Goal: Task Accomplishment & Management: Use online tool/utility

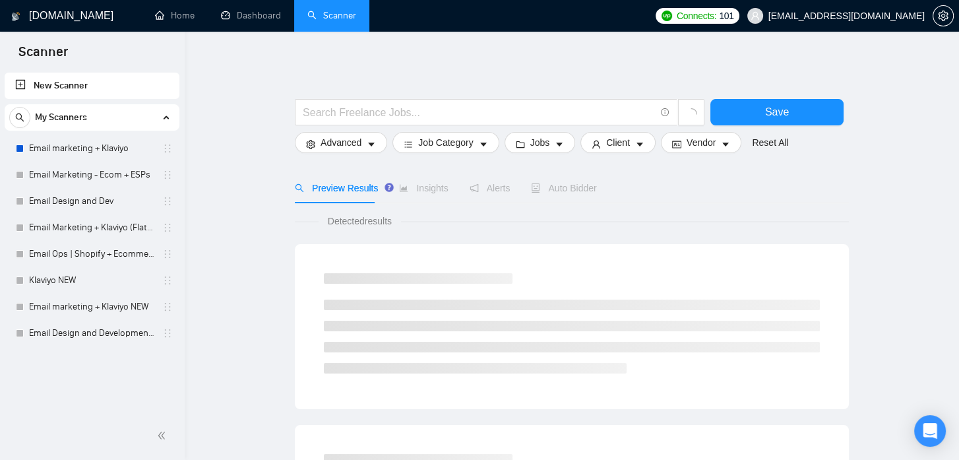
click at [100, 155] on link "Email marketing + Klaviyo" at bounding box center [91, 148] width 125 height 26
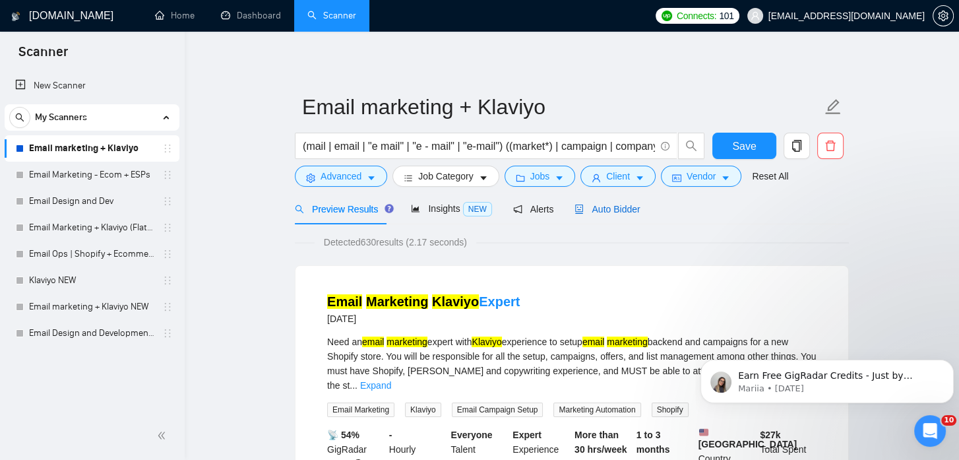
click at [585, 206] on span "Auto Bidder" at bounding box center [607, 209] width 65 height 11
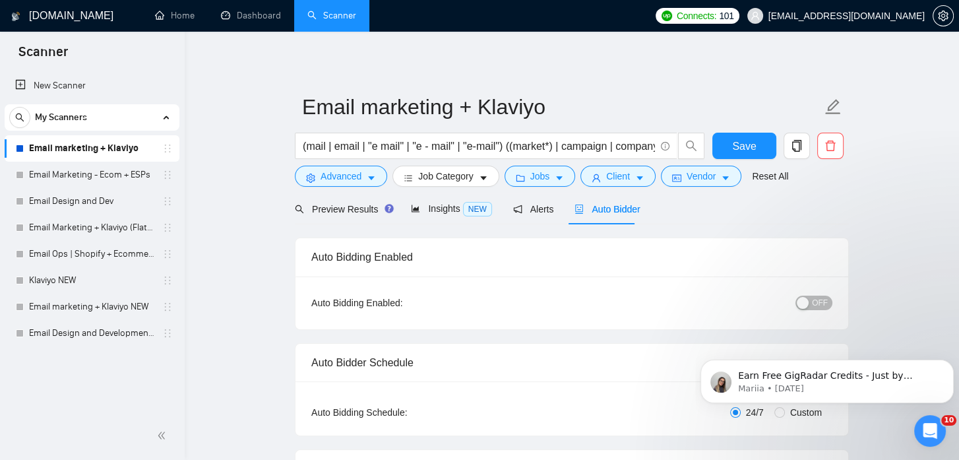
scroll to position [334, 0]
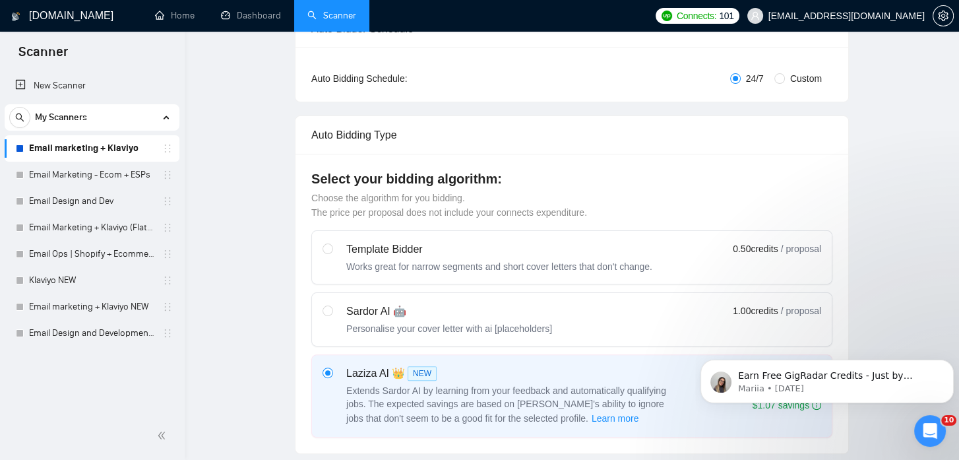
checkbox input "true"
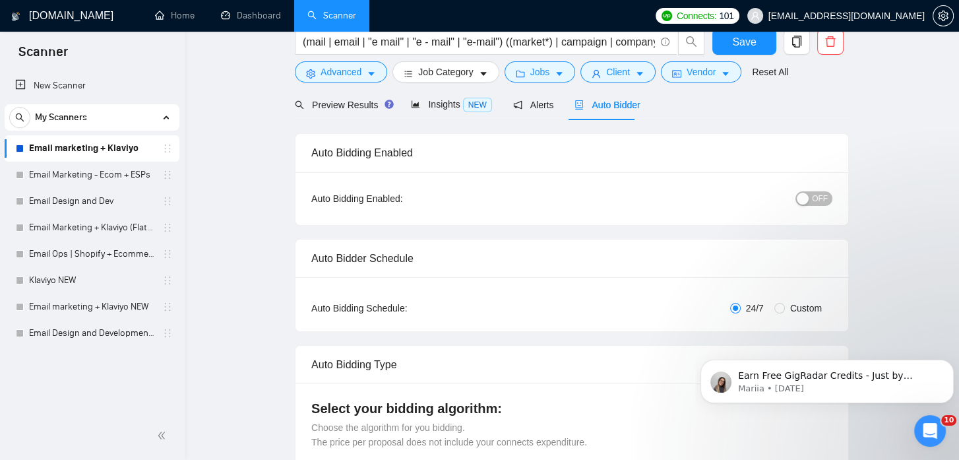
scroll to position [0, 0]
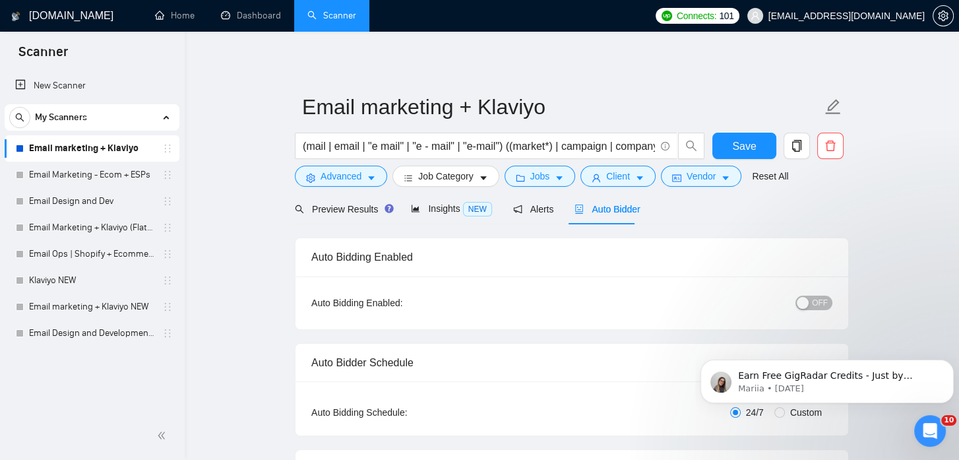
click at [814, 301] on span "OFF" at bounding box center [820, 303] width 16 height 15
click at [340, 206] on span "Preview Results" at bounding box center [342, 209] width 95 height 11
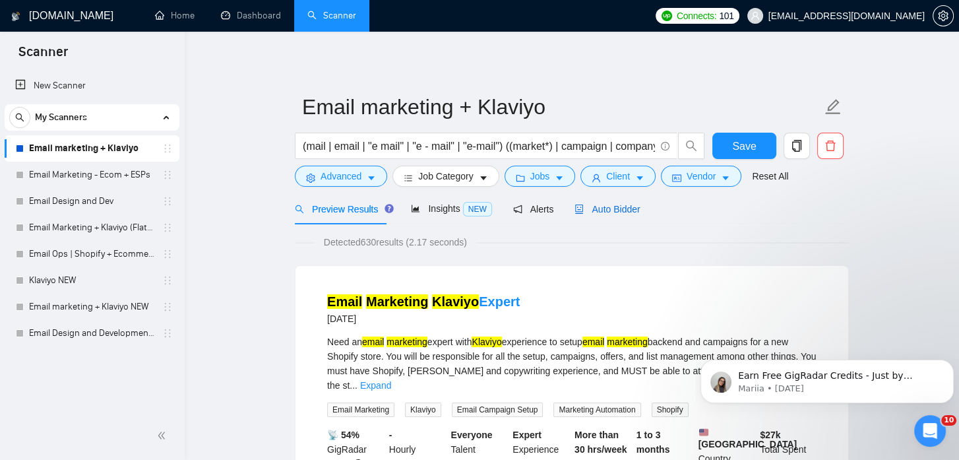
click at [610, 208] on span "Auto Bidder" at bounding box center [607, 209] width 65 height 11
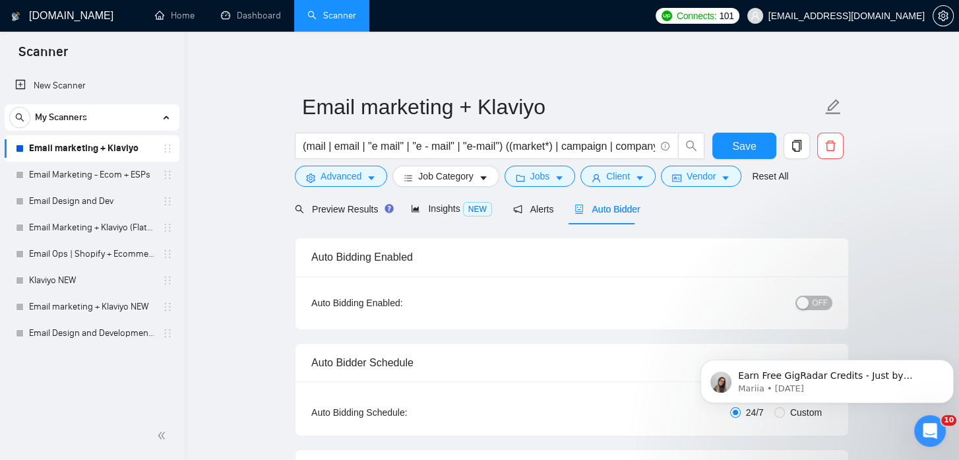
checkbox input "true"
click at [819, 298] on span "OFF" at bounding box center [820, 303] width 16 height 15
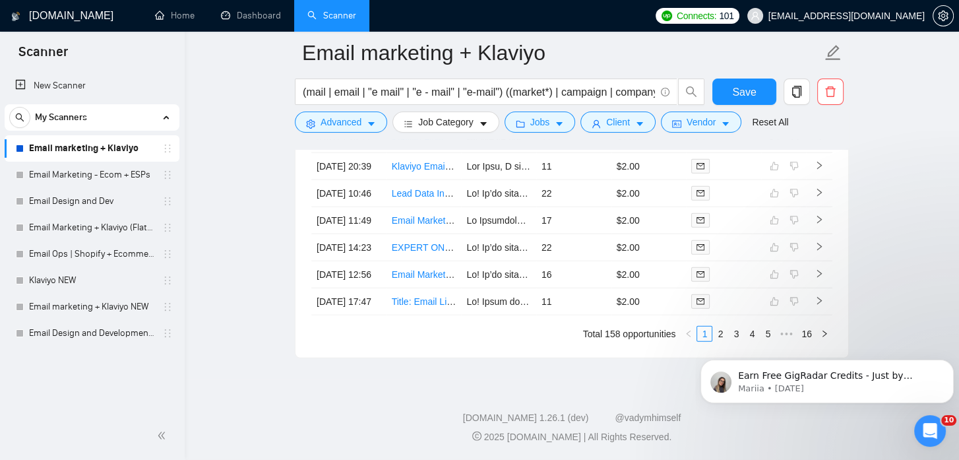
scroll to position [3635, 0]
click at [741, 92] on span "Save" at bounding box center [744, 92] width 24 height 16
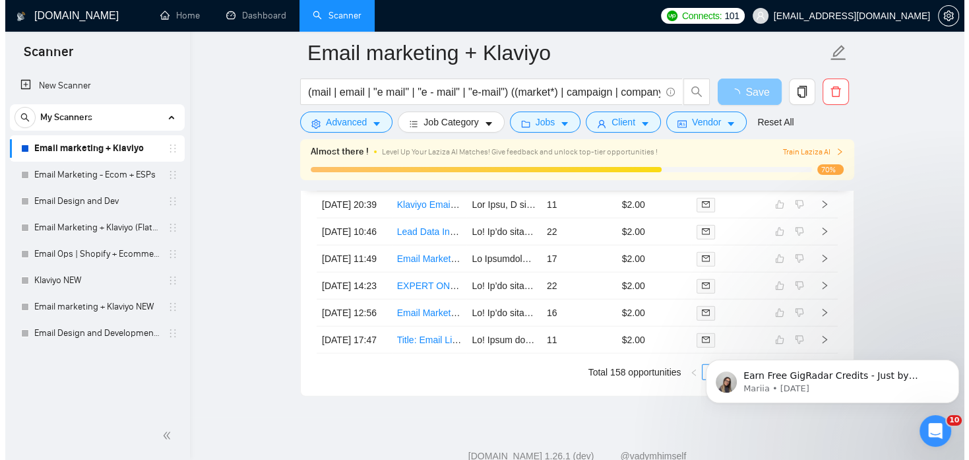
scroll to position [0, 0]
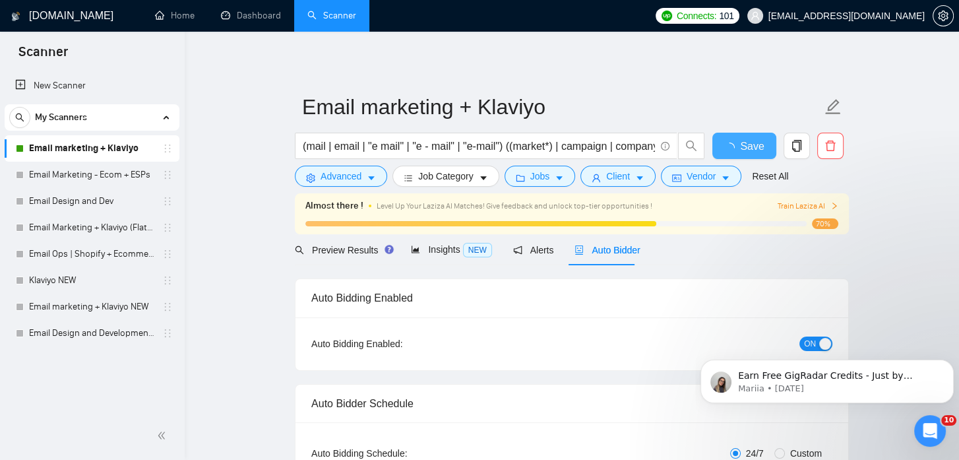
checkbox input "true"
click at [369, 179] on icon "caret-down" at bounding box center [371, 177] width 9 height 9
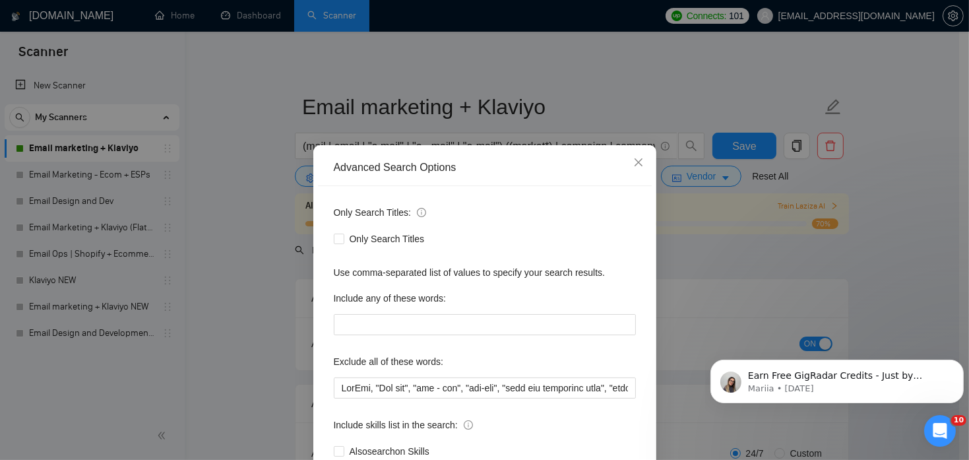
click at [770, 249] on div "Advanced Search Options Only Search Titles: Only Search Titles Use comma-separa…" at bounding box center [484, 230] width 969 height 460
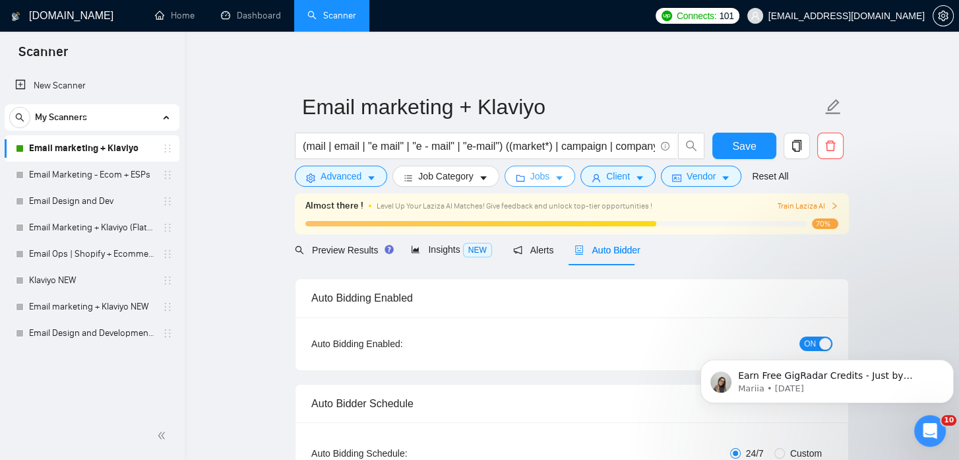
click at [535, 181] on span "Jobs" at bounding box center [540, 176] width 20 height 15
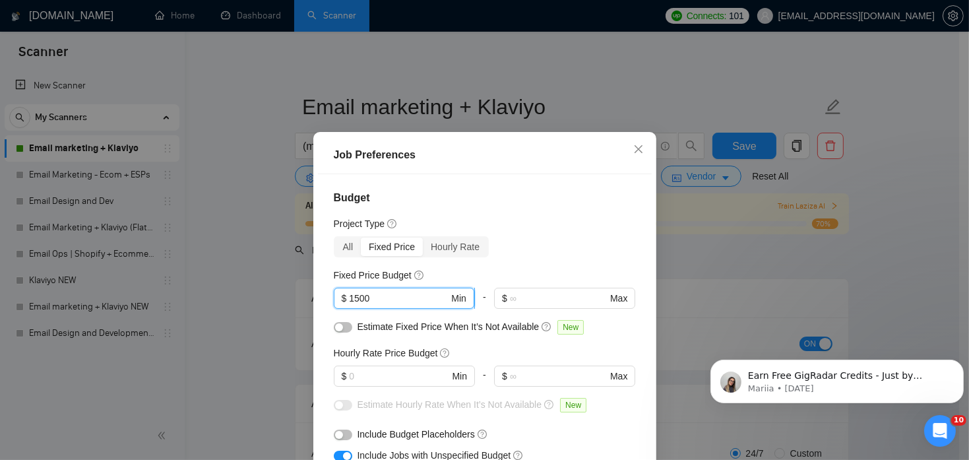
click at [379, 298] on input "1500" at bounding box center [399, 298] width 100 height 15
type input "1"
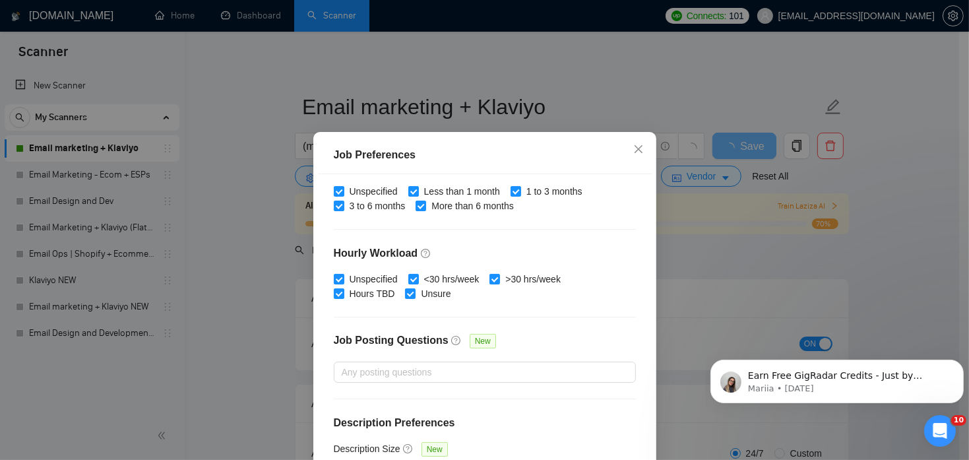
scroll to position [94, 0]
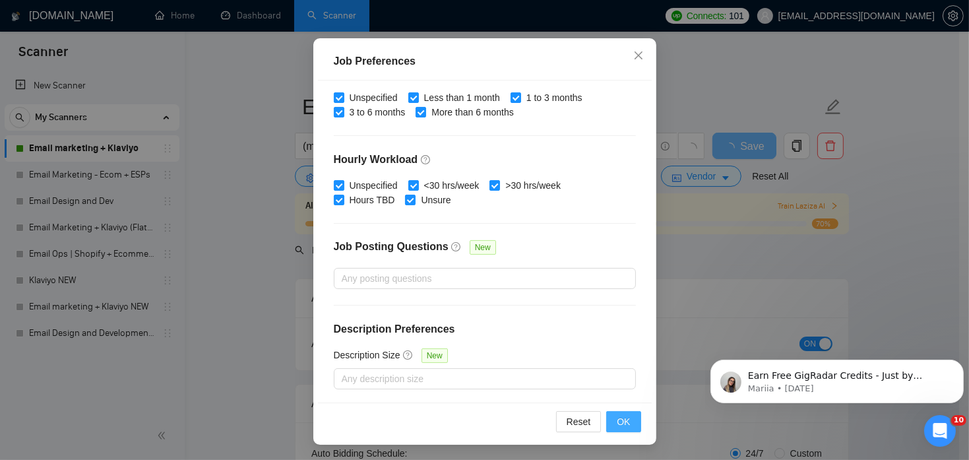
click at [627, 422] on button "OK" at bounding box center [623, 421] width 34 height 21
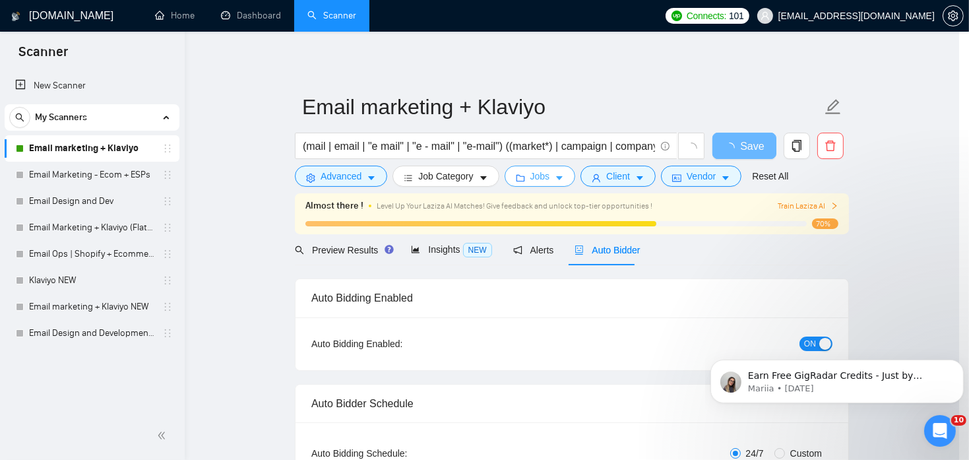
scroll to position [0, 0]
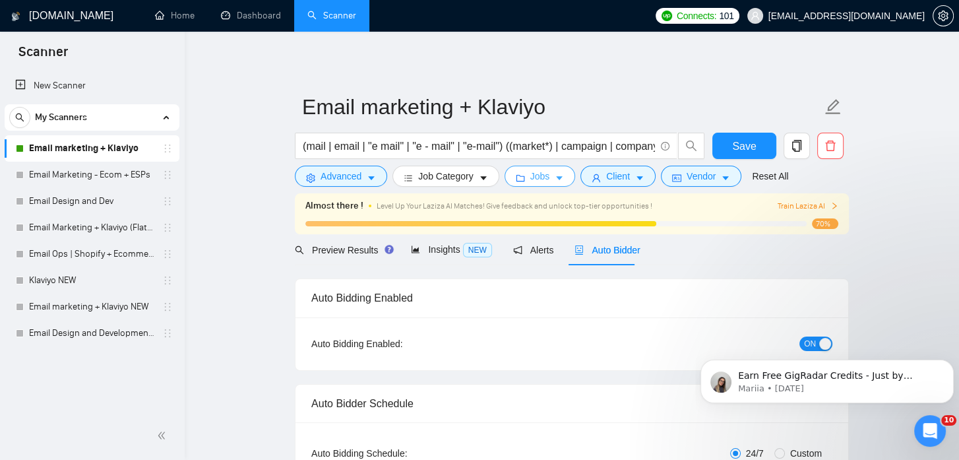
click at [516, 180] on icon "folder" at bounding box center [520, 177] width 9 height 9
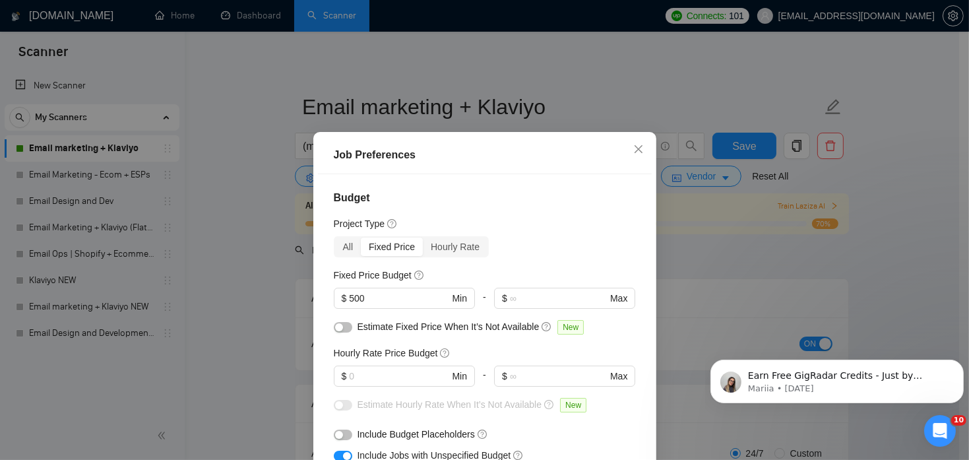
click at [778, 246] on div "Job Preferences Budget Project Type All Fixed Price Hourly Rate Fixed Price Bud…" at bounding box center [484, 230] width 969 height 460
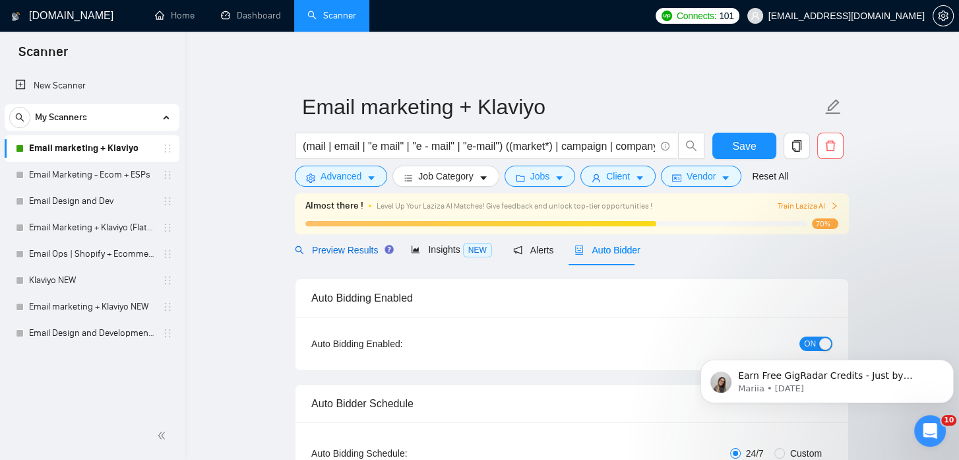
click at [350, 250] on span "Preview Results" at bounding box center [342, 250] width 95 height 11
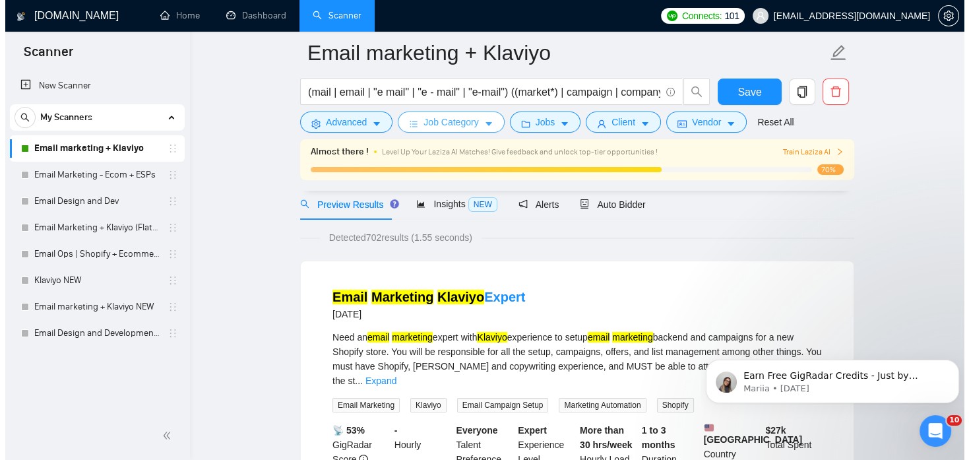
scroll to position [54, 0]
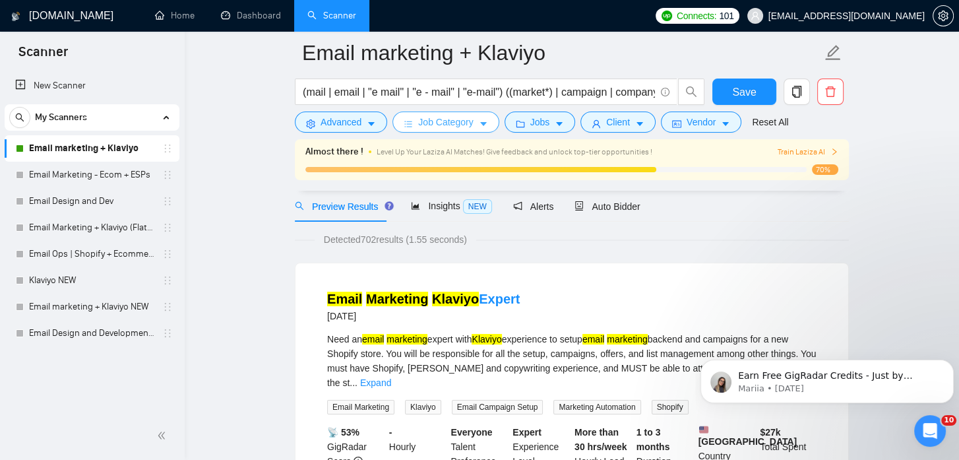
click at [459, 125] on span "Job Category" at bounding box center [445, 122] width 55 height 15
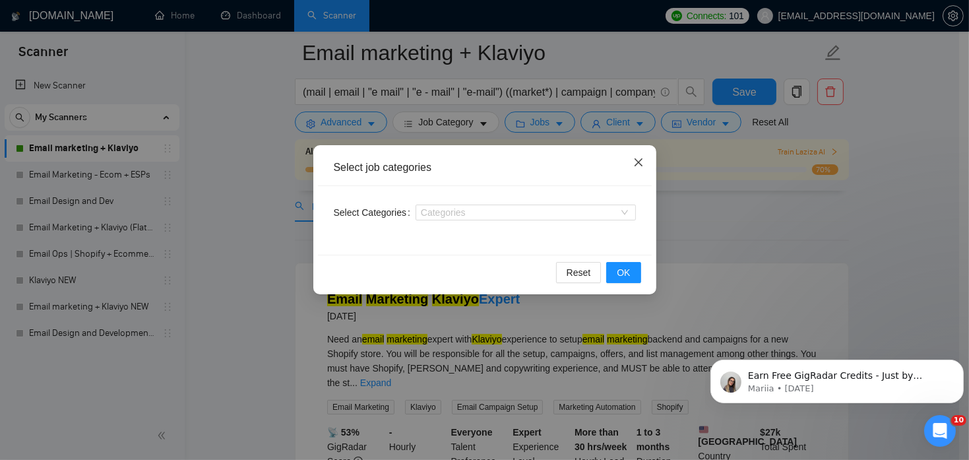
click at [639, 166] on icon "close" at bounding box center [638, 162] width 11 height 11
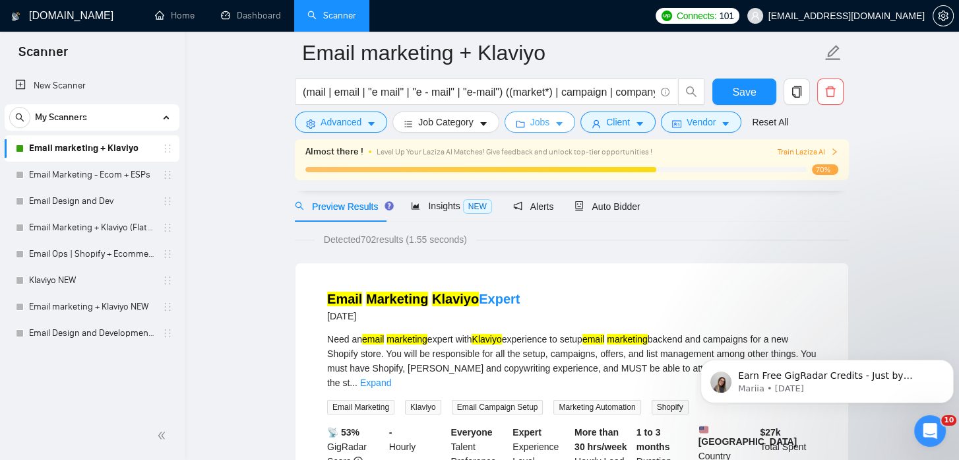
click at [530, 125] on span "Jobs" at bounding box center [540, 122] width 20 height 15
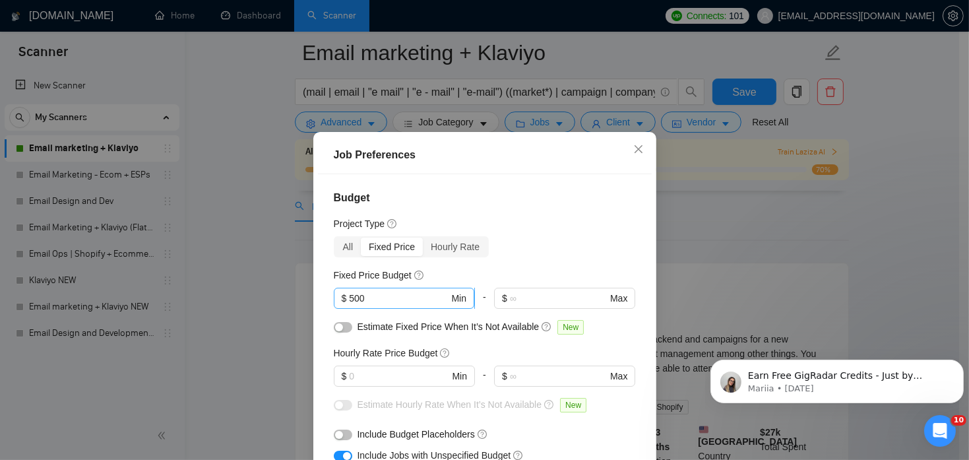
click at [366, 296] on input "500" at bounding box center [399, 298] width 100 height 15
type input "5"
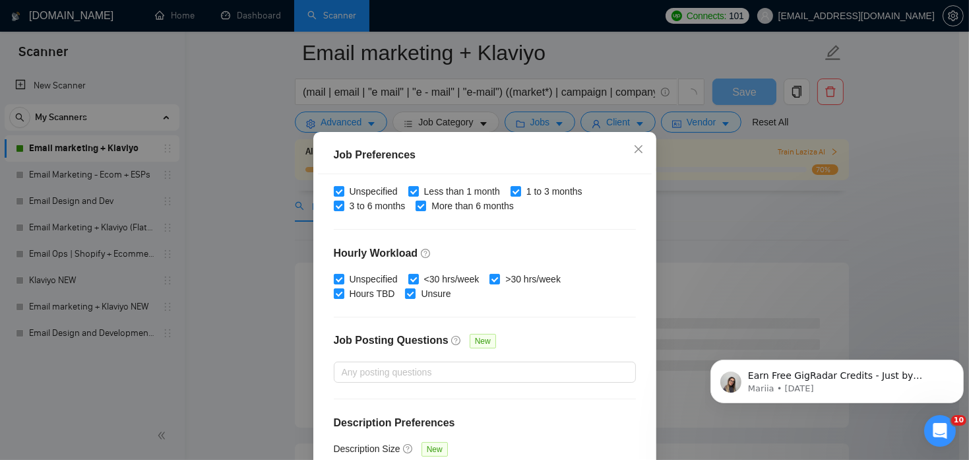
scroll to position [94, 0]
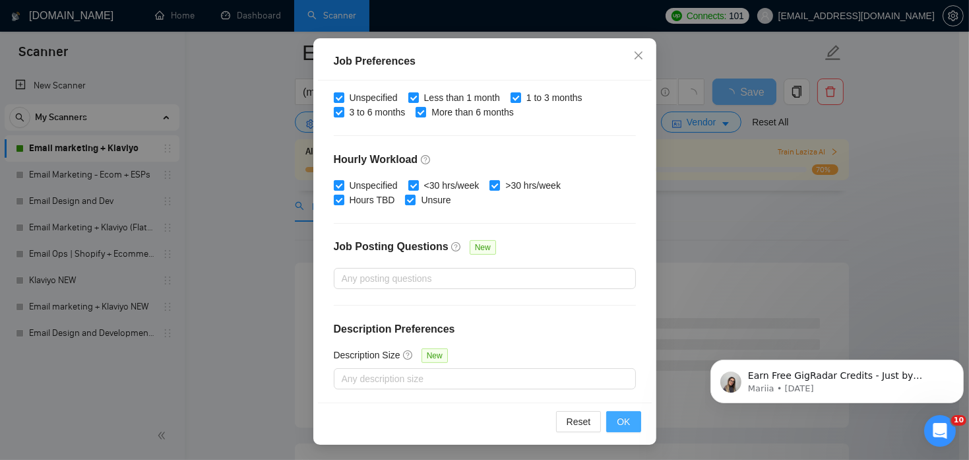
type input "450"
click at [619, 419] on span "OK" at bounding box center [623, 421] width 13 height 15
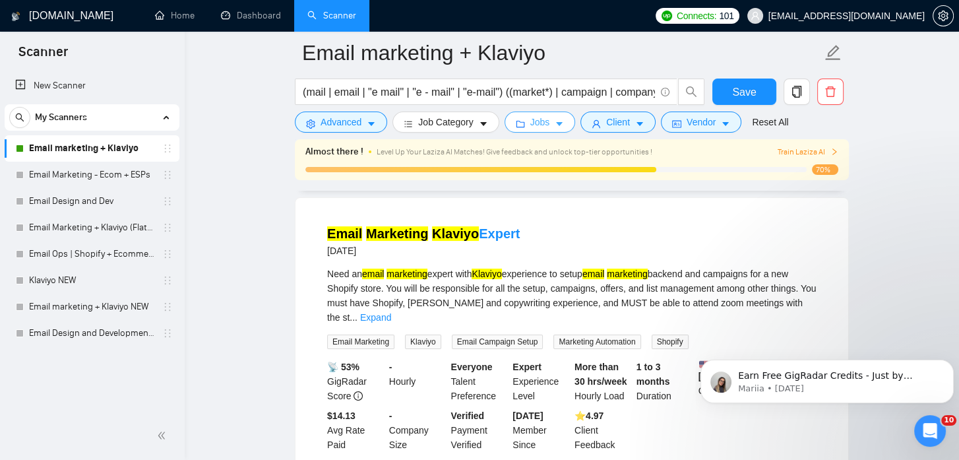
scroll to position [117, 0]
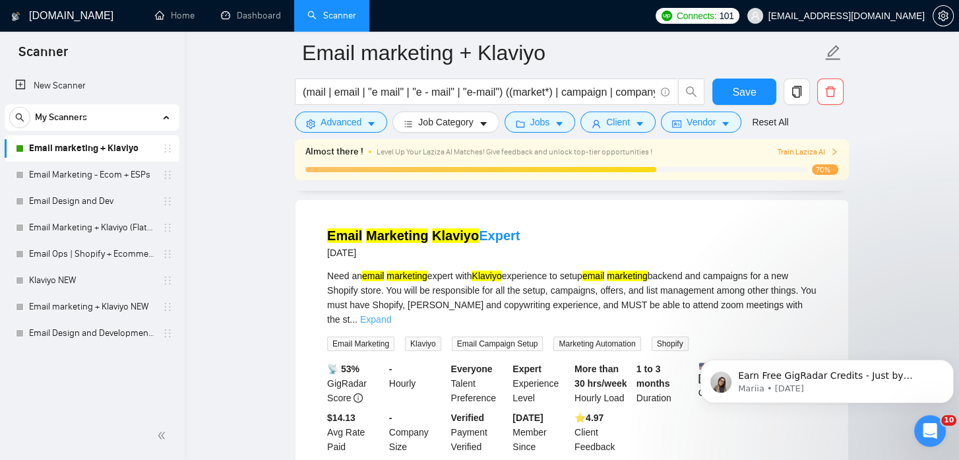
click at [391, 314] on link "Expand" at bounding box center [375, 319] width 31 height 11
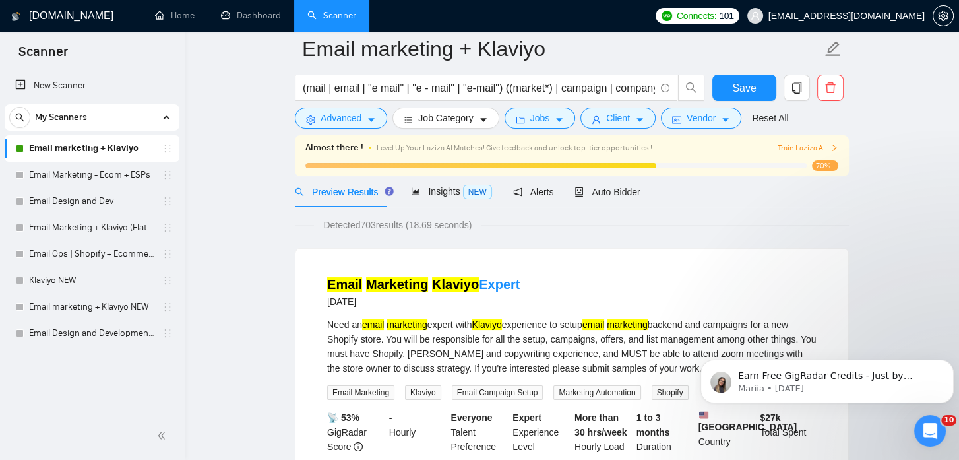
scroll to position [0, 0]
